Goal: Information Seeking & Learning: Learn about a topic

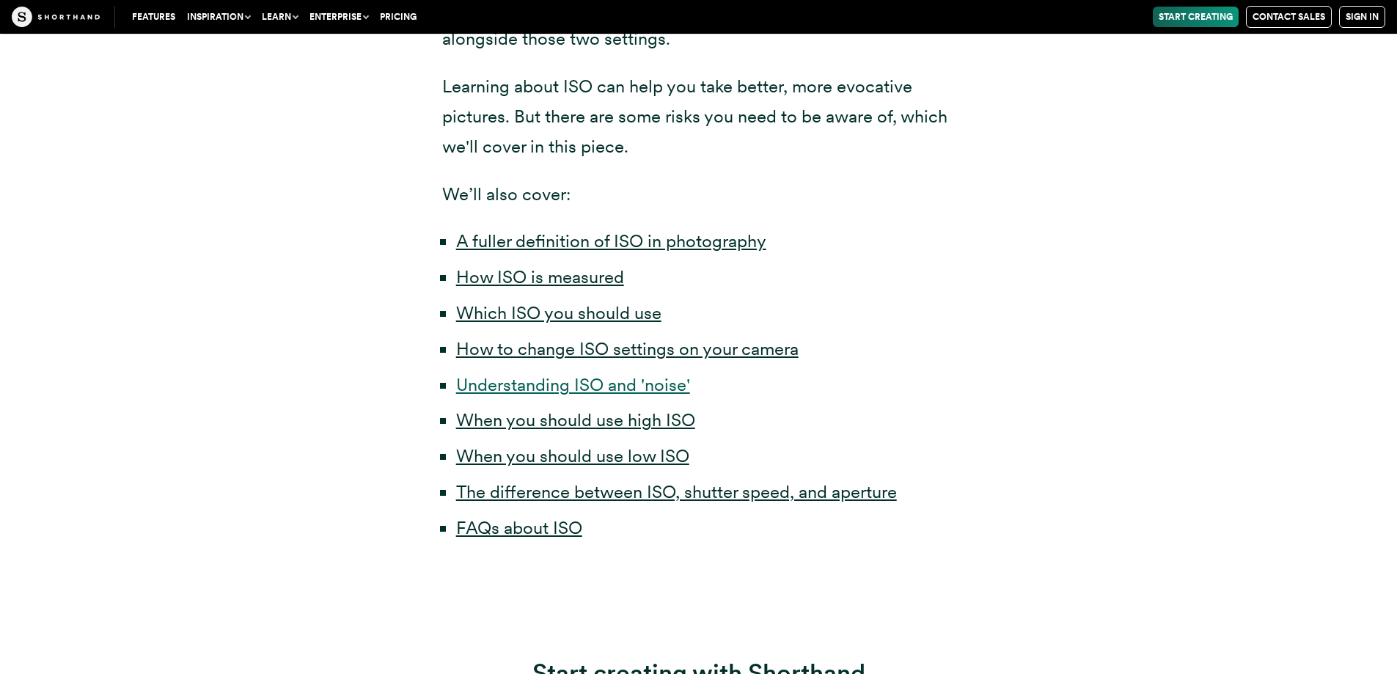
click at [549, 386] on link "Understanding ISO and 'noise'" at bounding box center [573, 384] width 234 height 21
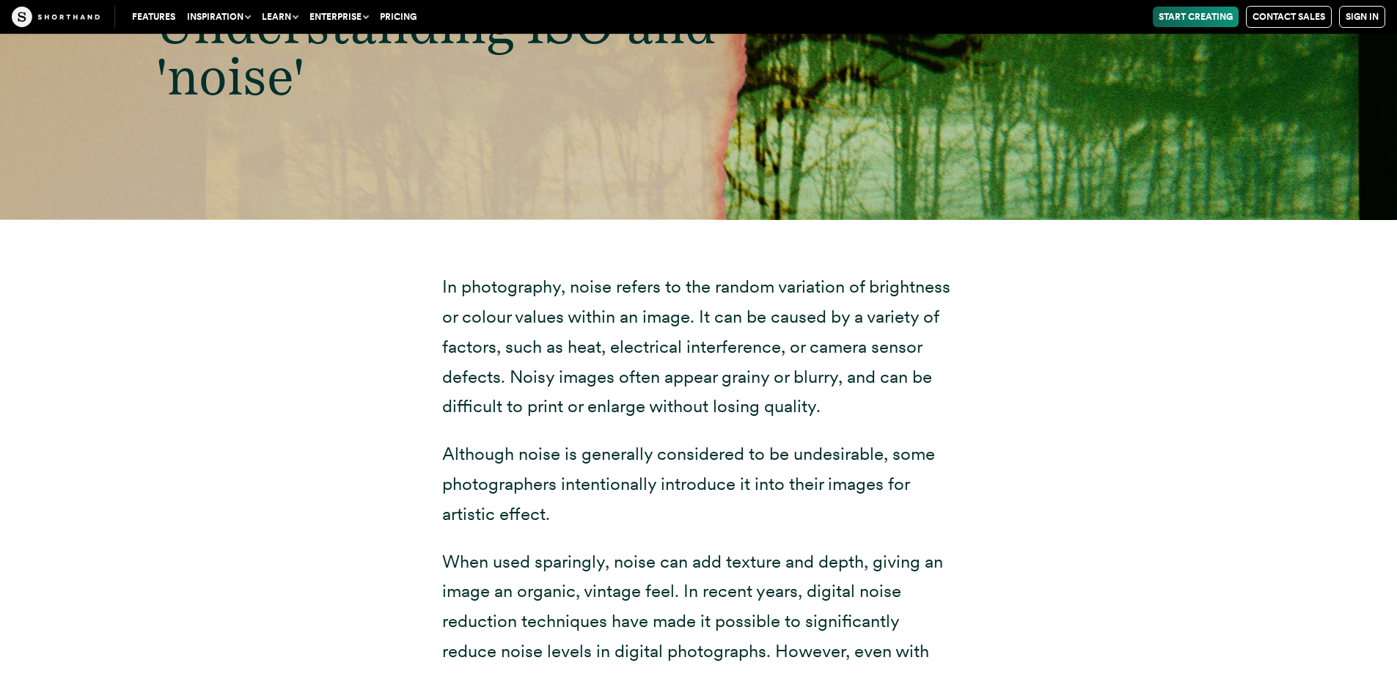
scroll to position [6092, 0]
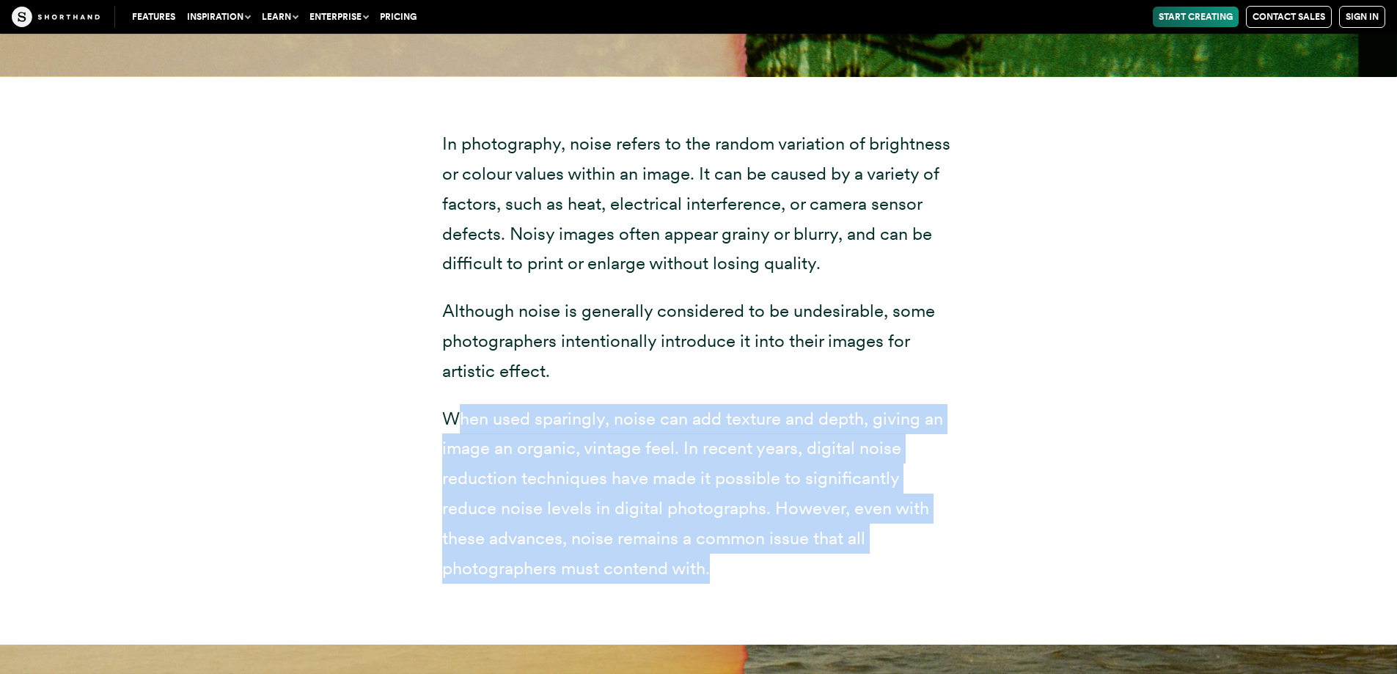
drag, startPoint x: 458, startPoint y: 420, endPoint x: 775, endPoint y: 489, distance: 324.2
click at [836, 561] on p "When used sparingly, noise can add texture and depth, giving an image an organi…" at bounding box center [698, 494] width 513 height 180
click at [763, 477] on p "When used sparingly, noise can add texture and depth, giving an image an organi…" at bounding box center [698, 494] width 513 height 180
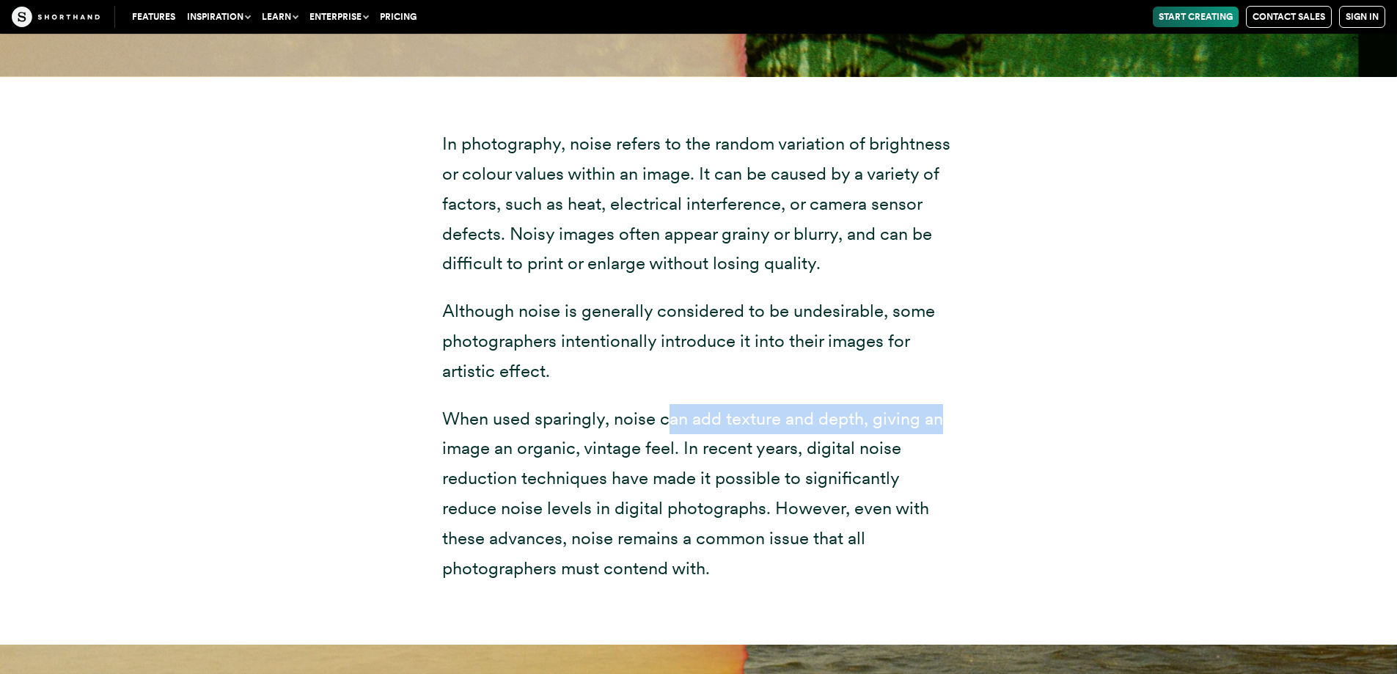
drag, startPoint x: 709, startPoint y: 424, endPoint x: 942, endPoint y: 416, distance: 233.4
click at [942, 416] on p "When used sparingly, noise can add texture and depth, giving an image an organi…" at bounding box center [698, 494] width 513 height 180
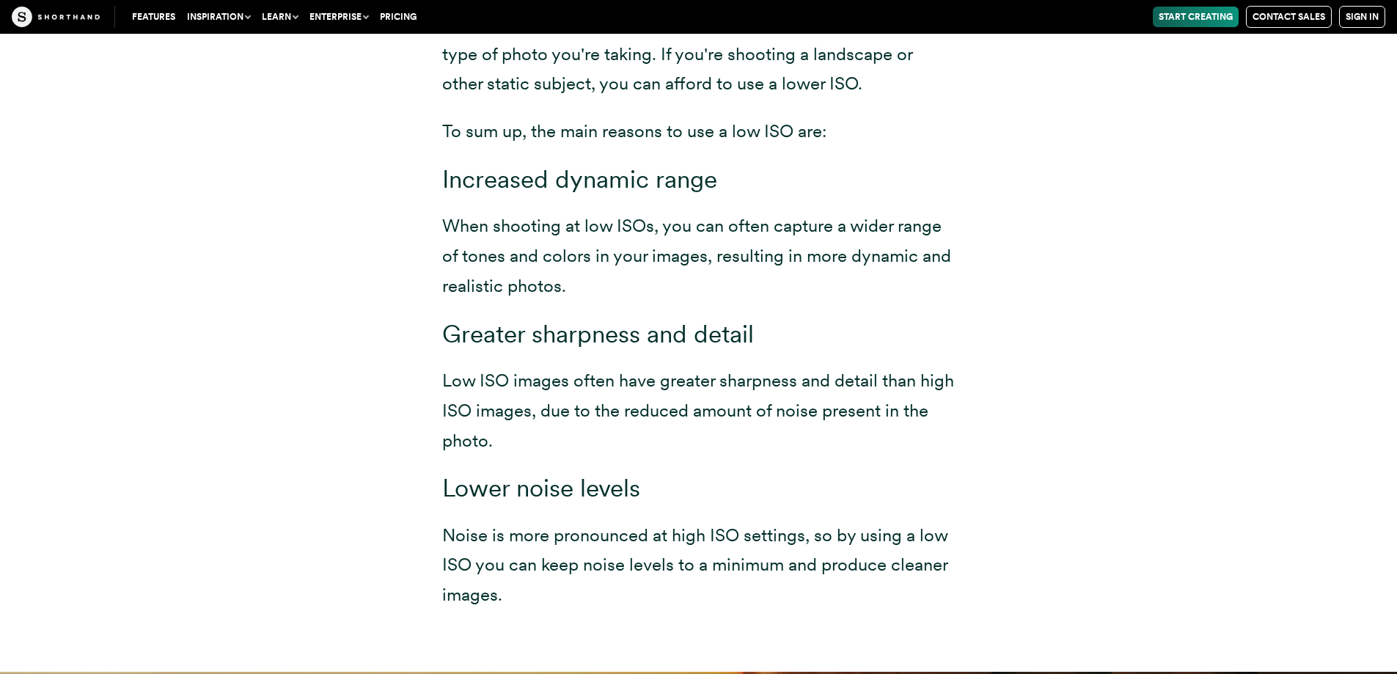
scroll to position [7338, 0]
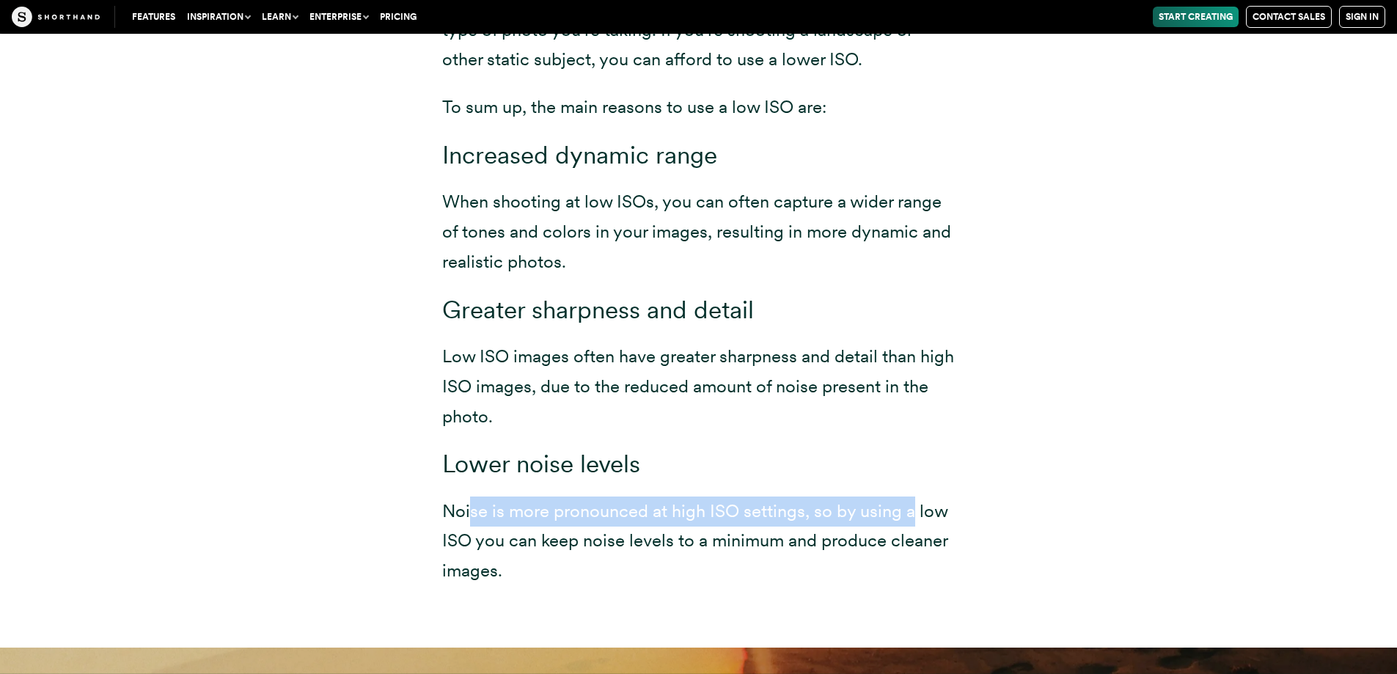
drag, startPoint x: 468, startPoint y: 514, endPoint x: 915, endPoint y: 517, distance: 446.7
click at [915, 517] on p "Noise is more pronounced at high ISO settings, so by using a low ISO you can ke…" at bounding box center [698, 541] width 513 height 89
